Goal: Task Accomplishment & Management: Manage account settings

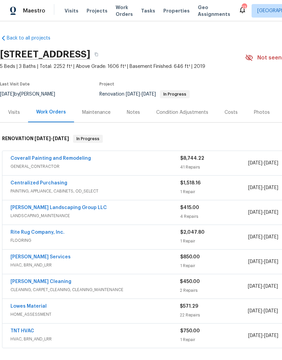
click at [56, 257] on link "[PERSON_NAME] Services" at bounding box center [40, 257] width 60 height 5
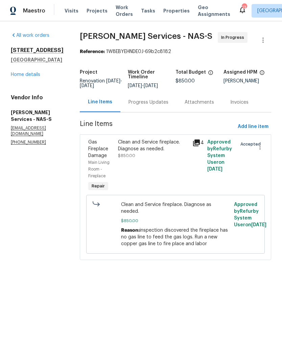
click at [147, 143] on div "Clean and Service fireplace. Diagnose as needed." at bounding box center [153, 146] width 70 height 14
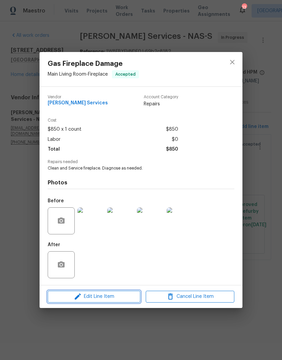
click at [120, 297] on span "Edit Line Item" at bounding box center [94, 297] width 89 height 8
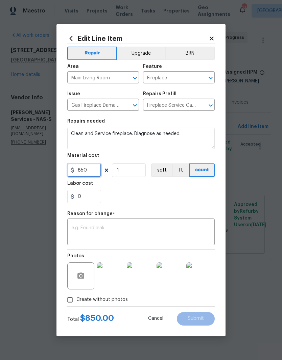
click at [96, 167] on input "850" at bounding box center [84, 171] width 34 height 14
click at [97, 173] on input "850" at bounding box center [84, 171] width 34 height 14
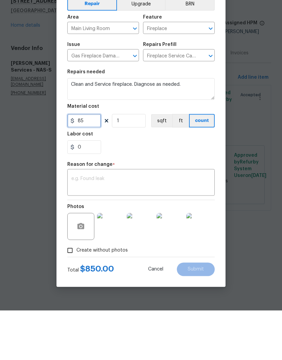
type input "85"
click at [147, 226] on textarea at bounding box center [140, 233] width 139 height 14
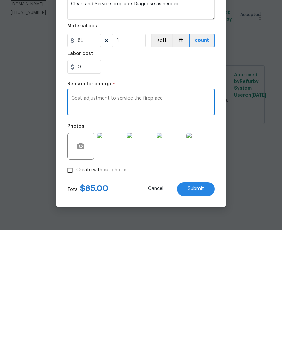
type textarea "Cost adjustment to service the fireplace"
click at [204, 312] on button "Submit" at bounding box center [196, 319] width 38 height 14
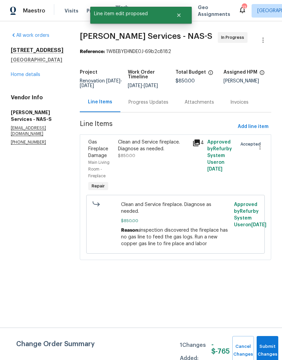
click at [151, 103] on div "Progress Updates" at bounding box center [149, 102] width 40 height 7
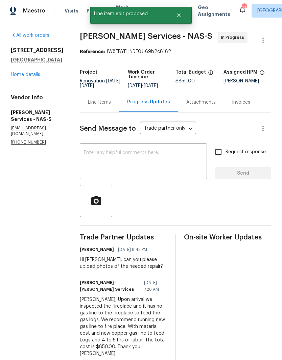
click at [166, 164] on textarea at bounding box center [143, 162] width 119 height 24
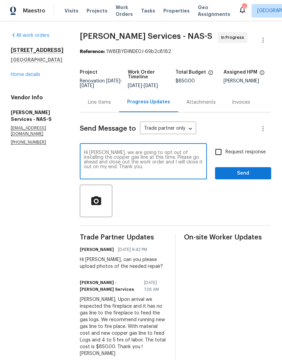
type textarea "Hi [PERSON_NAME], we are going to opt out of installing the copper gas line at …"
click at [248, 174] on span "Send" at bounding box center [242, 173] width 45 height 8
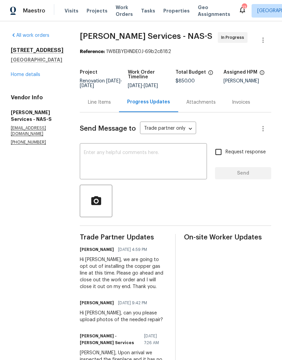
click at [37, 76] on link "Home details" at bounding box center [25, 74] width 29 height 5
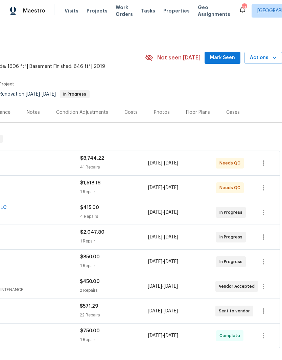
scroll to position [0, 100]
click at [232, 59] on span "Mark Seen" at bounding box center [222, 58] width 25 height 8
click at [167, 111] on div "Photos" at bounding box center [162, 112] width 32 height 20
